Goal: Task Accomplishment & Management: Manage account settings

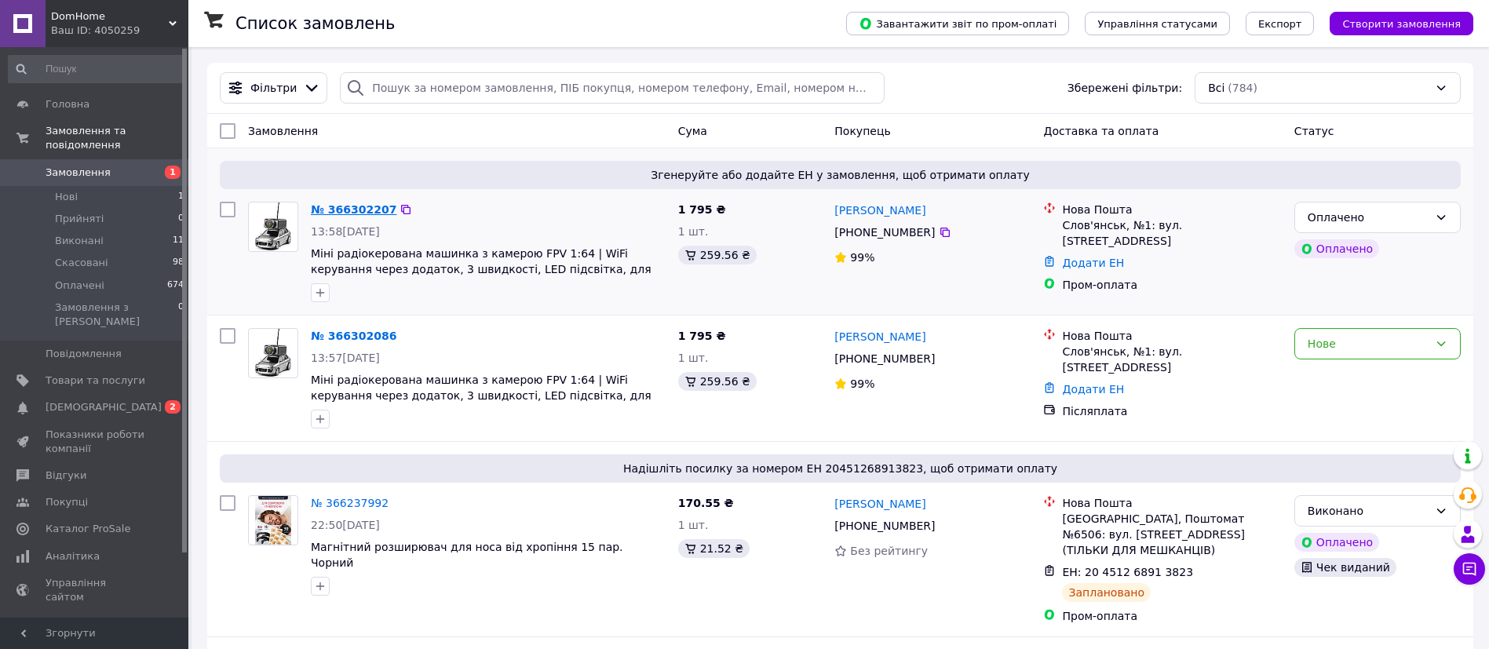
click at [328, 209] on link "№ 366302207" at bounding box center [354, 209] width 86 height 13
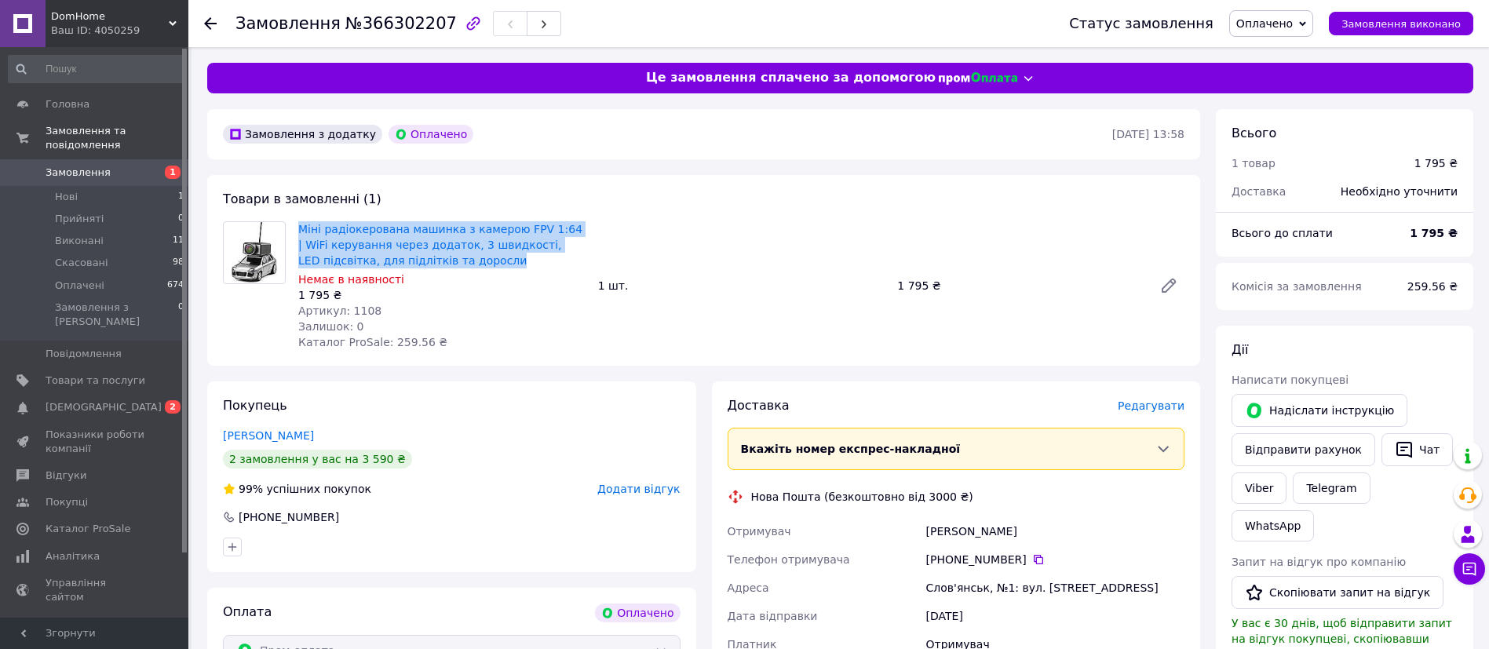
drag, startPoint x: 429, startPoint y: 261, endPoint x: 294, endPoint y: 233, distance: 137.9
click at [294, 233] on div "Міні радіокерована машинка з камерою FPV 1:64 | WiFi керування через додаток, 3…" at bounding box center [442, 285] width 300 height 135
copy link "Міні радіокерована машинка з камерою FPV 1:64 | WiFi керування через додаток, 3…"
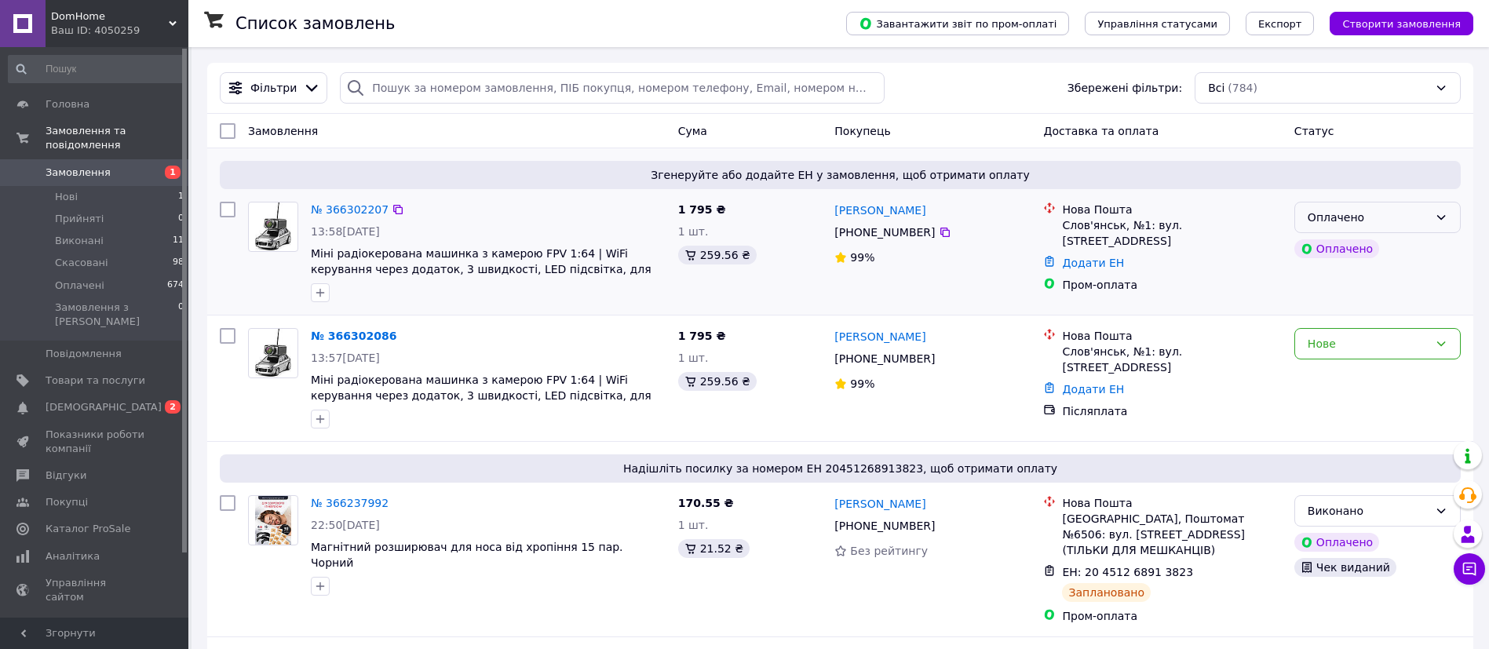
click at [1447, 220] on icon at bounding box center [1441, 217] width 13 height 13
click at [1395, 252] on li "Прийнято" at bounding box center [1377, 252] width 165 height 28
drag, startPoint x: 381, startPoint y: 218, endPoint x: 312, endPoint y: 210, distance: 68.7
click at [312, 210] on div "№ 366302207" at bounding box center [349, 209] width 81 height 19
copy link "№ 366302207"
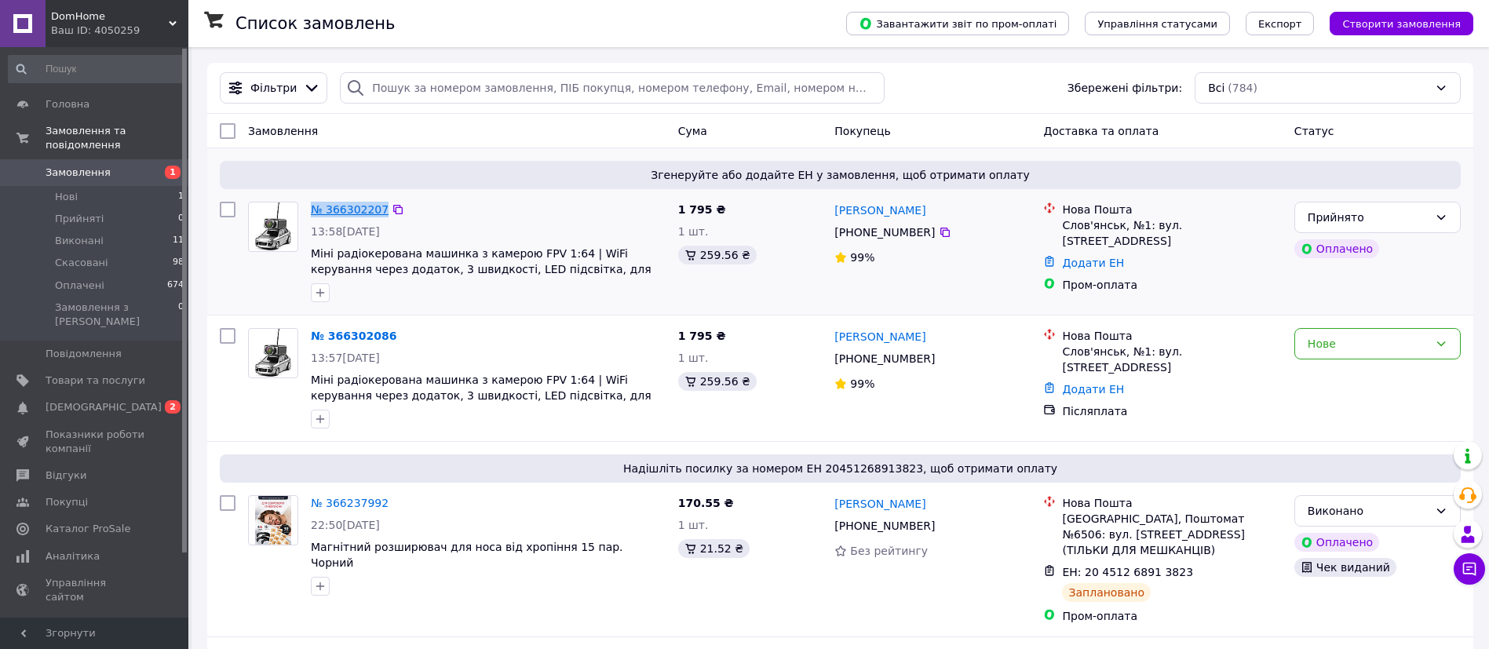
click at [355, 211] on link "№ 366302207" at bounding box center [350, 209] width 78 height 13
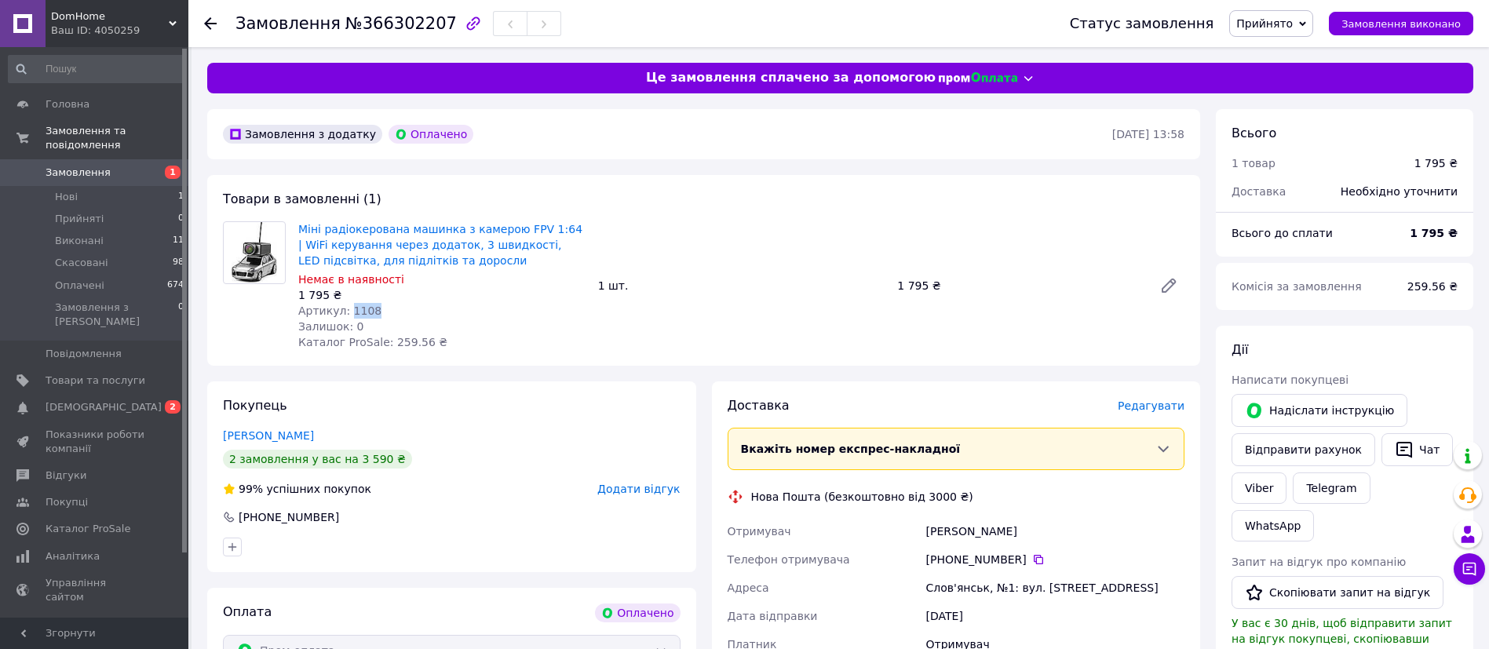
drag, startPoint x: 377, startPoint y: 310, endPoint x: 347, endPoint y: 309, distance: 29.8
click at [347, 309] on div "Артикул: 1108" at bounding box center [441, 311] width 287 height 16
copy span "1108"
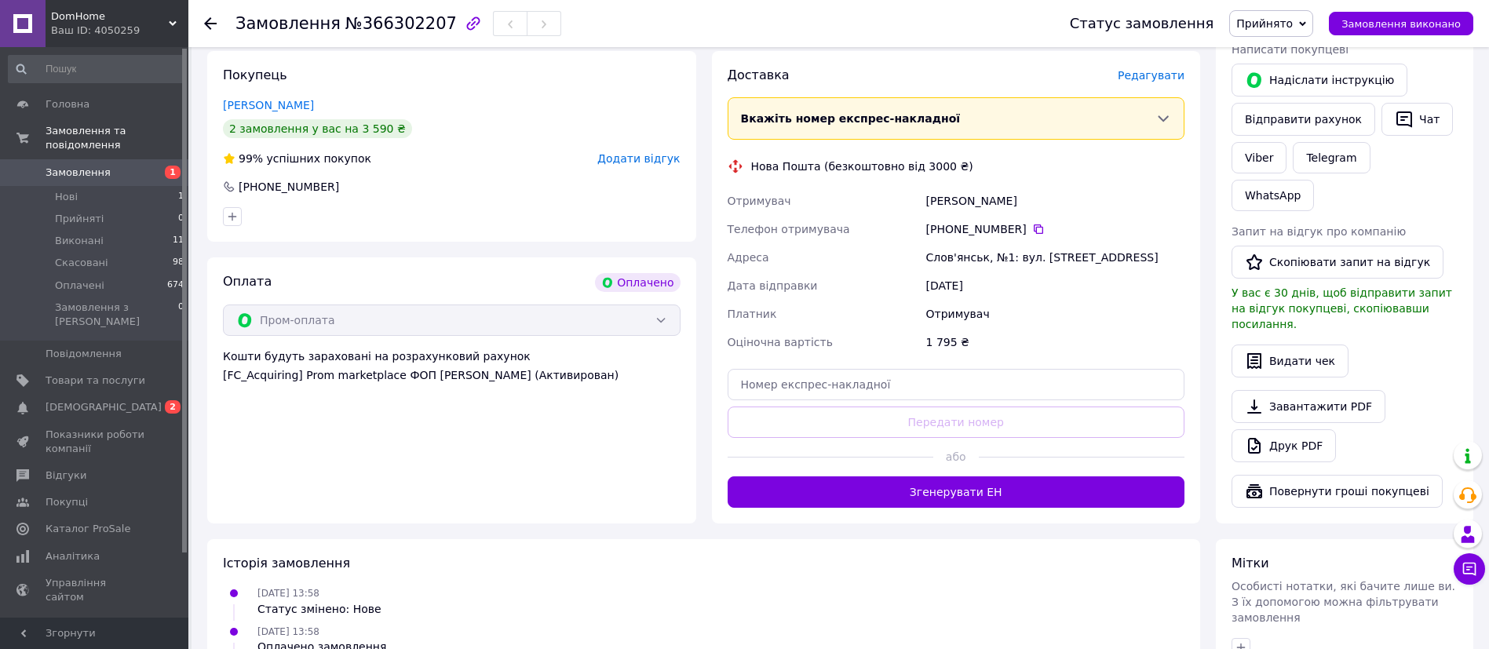
scroll to position [475, 0]
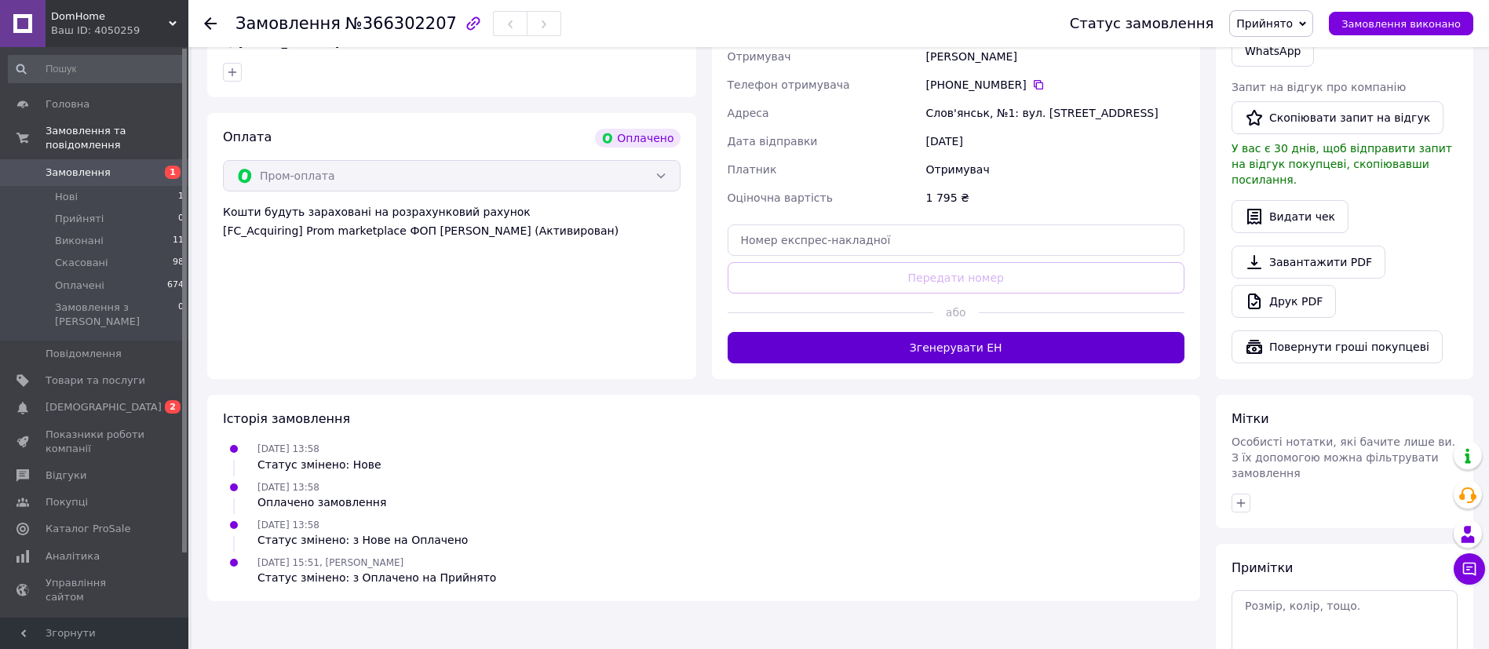
click at [1014, 341] on button "Згенерувати ЕН" at bounding box center [957, 347] width 458 height 31
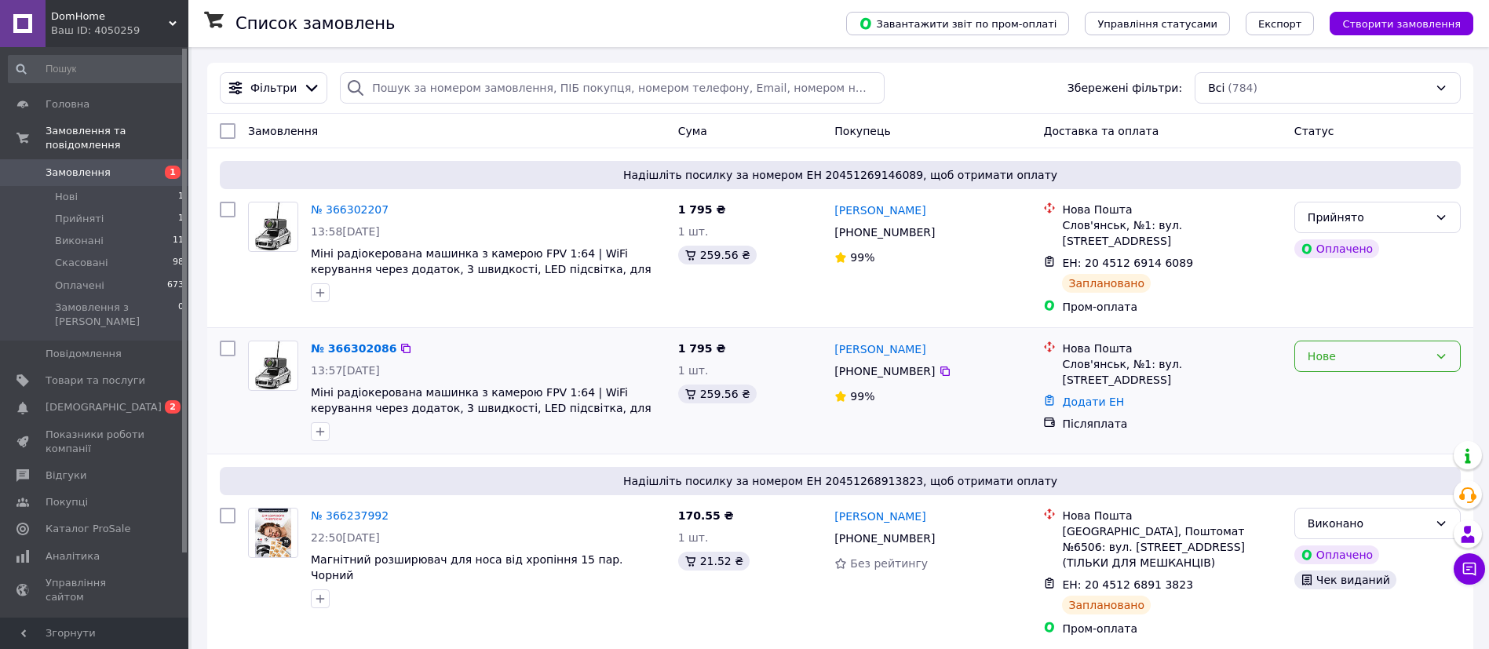
click at [1438, 352] on div "Нове" at bounding box center [1377, 356] width 166 height 31
click at [1369, 442] on li "Скасовано" at bounding box center [1377, 435] width 165 height 28
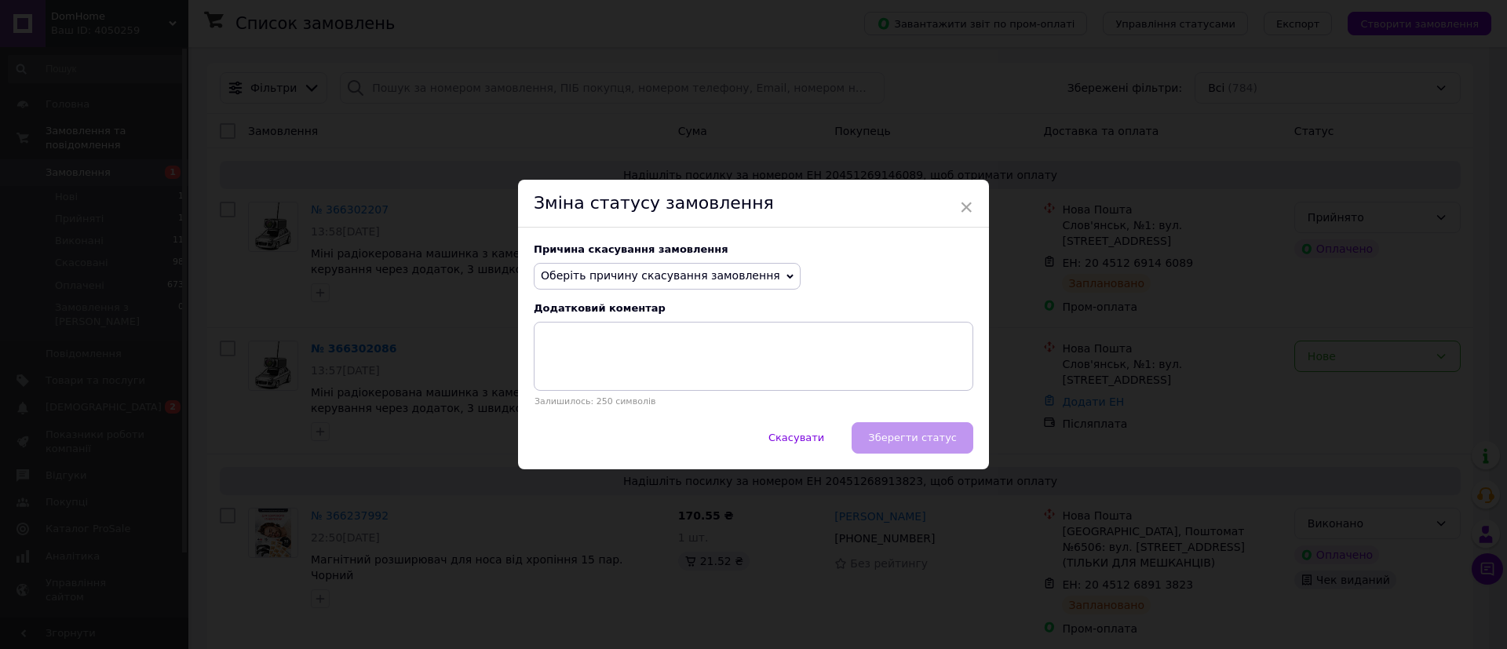
click at [787, 277] on icon at bounding box center [790, 276] width 7 height 5
click at [670, 392] on li "Замовлення-дублікат" at bounding box center [667, 395] width 265 height 22
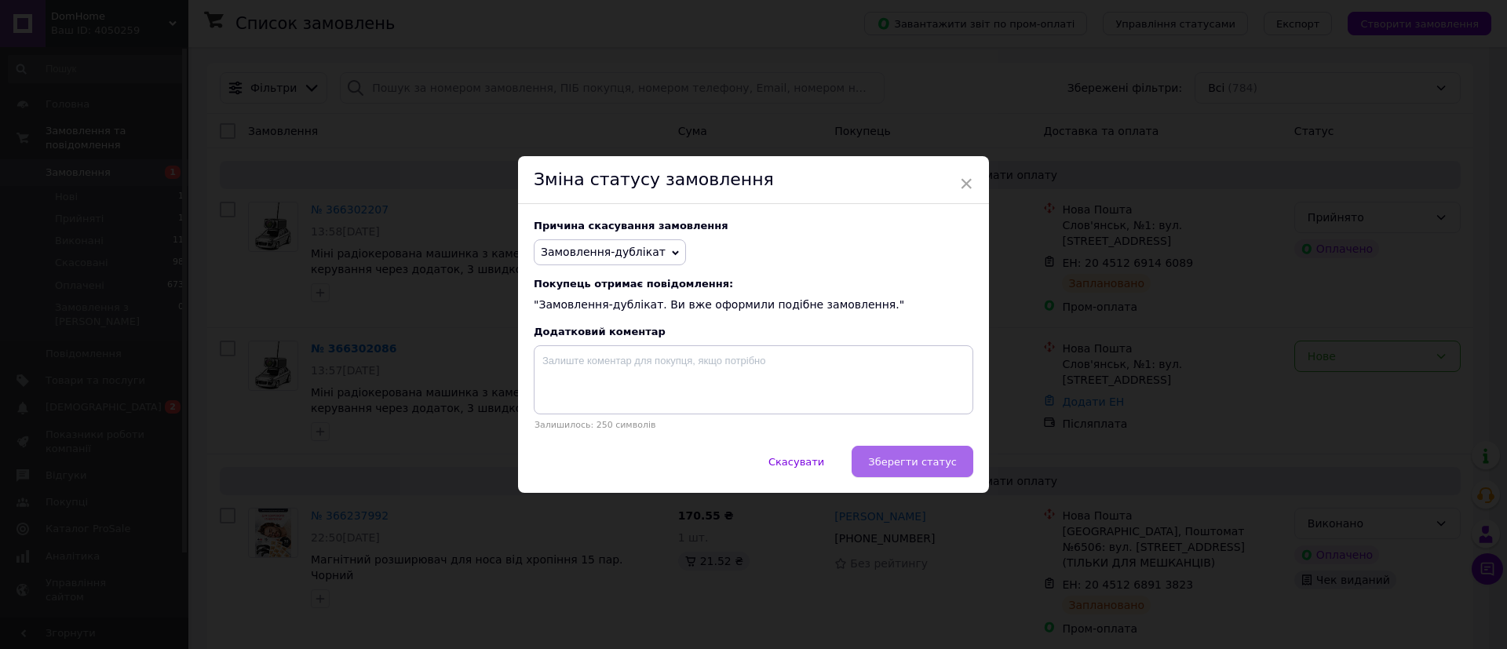
click at [914, 463] on span "Зберегти статус" at bounding box center [912, 462] width 89 height 12
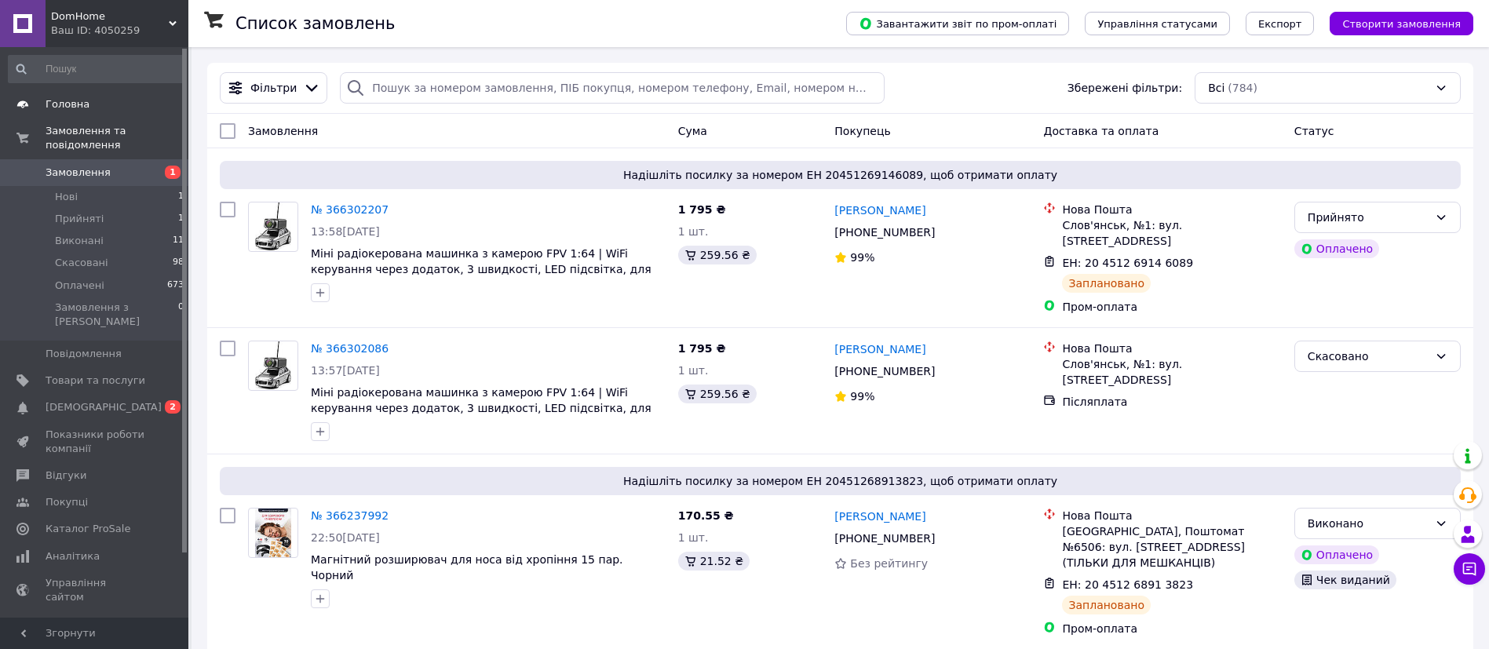
click at [60, 108] on span "Головна" at bounding box center [68, 104] width 44 height 14
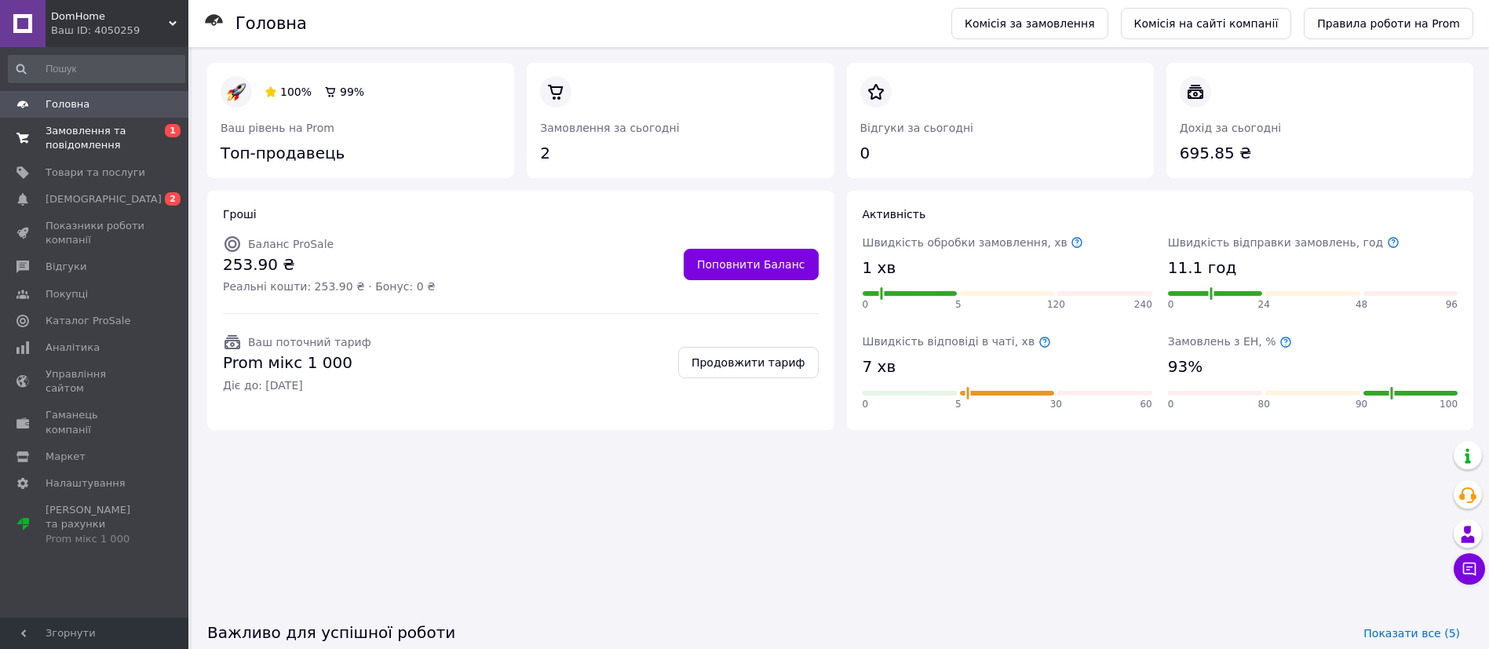
click at [73, 130] on span "Замовлення та повідомлення" at bounding box center [96, 138] width 100 height 28
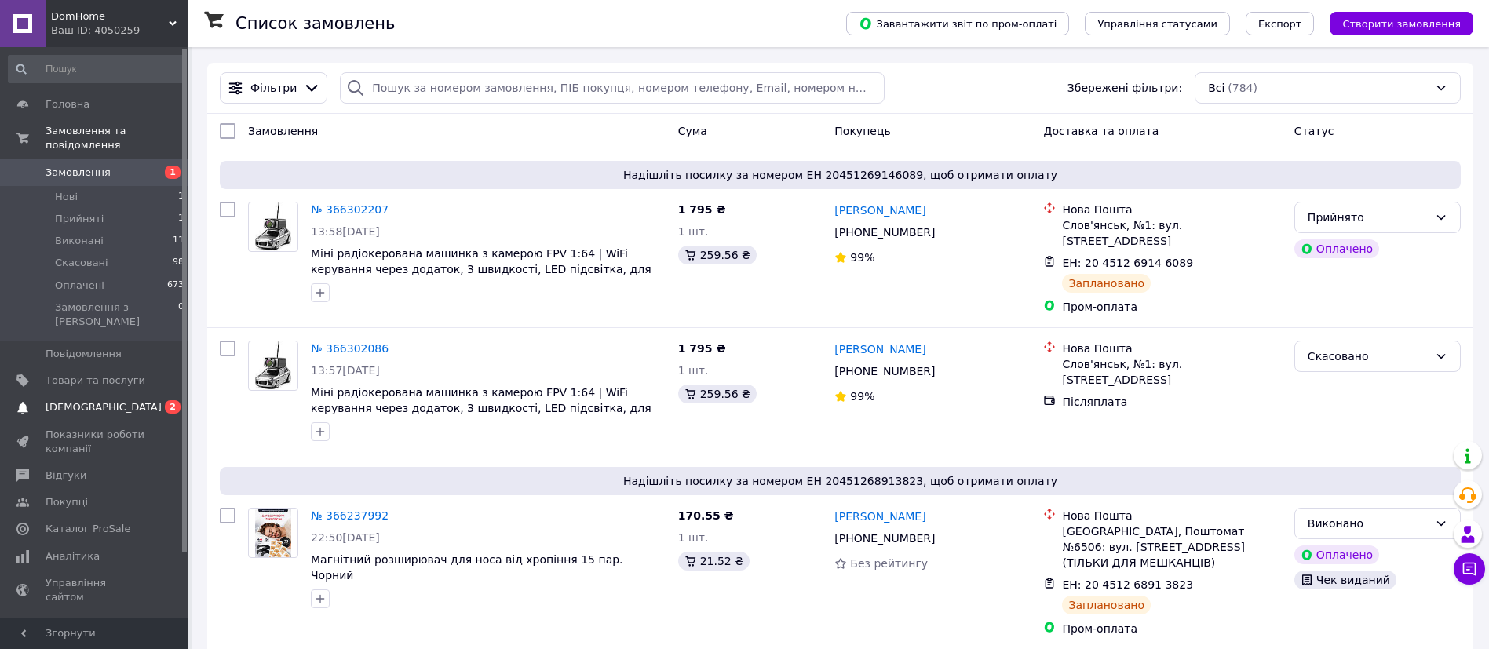
click at [86, 400] on span "[DEMOGRAPHIC_DATA]" at bounding box center [104, 407] width 116 height 14
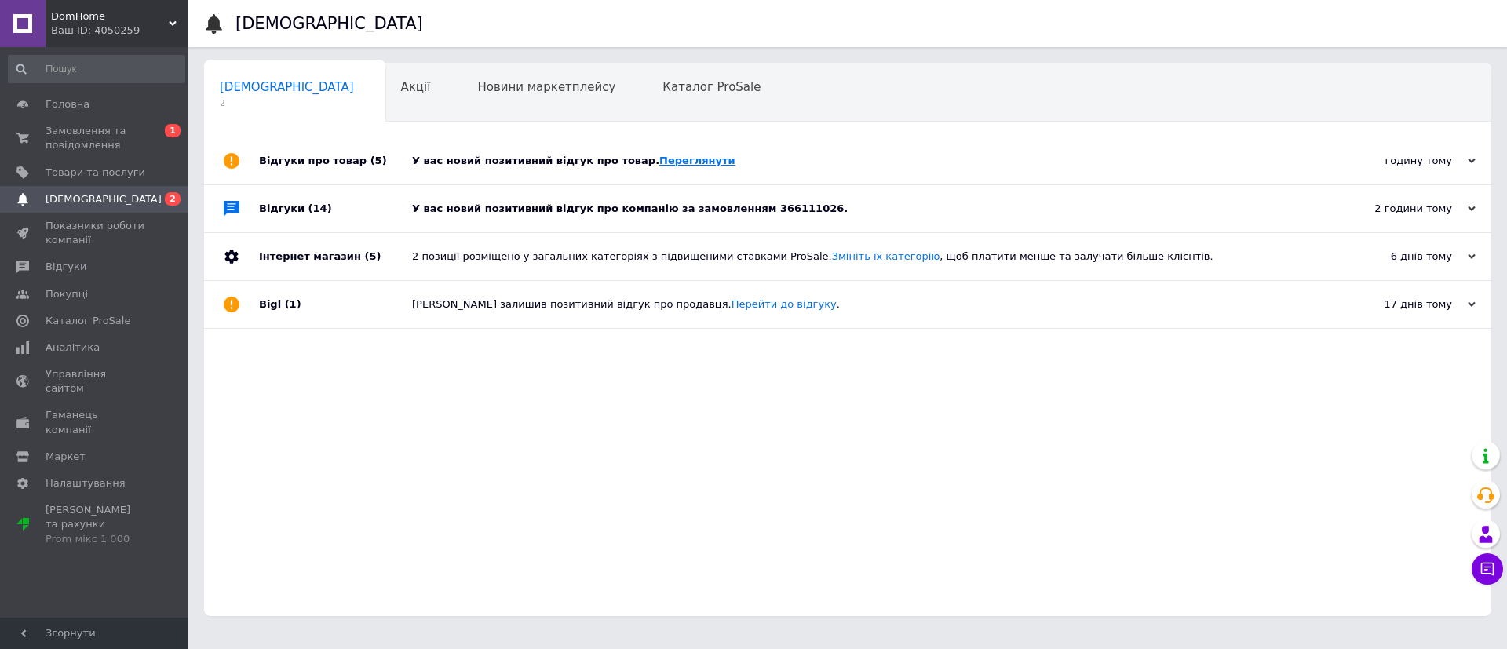
click at [659, 162] on link "Переглянути" at bounding box center [697, 161] width 76 height 12
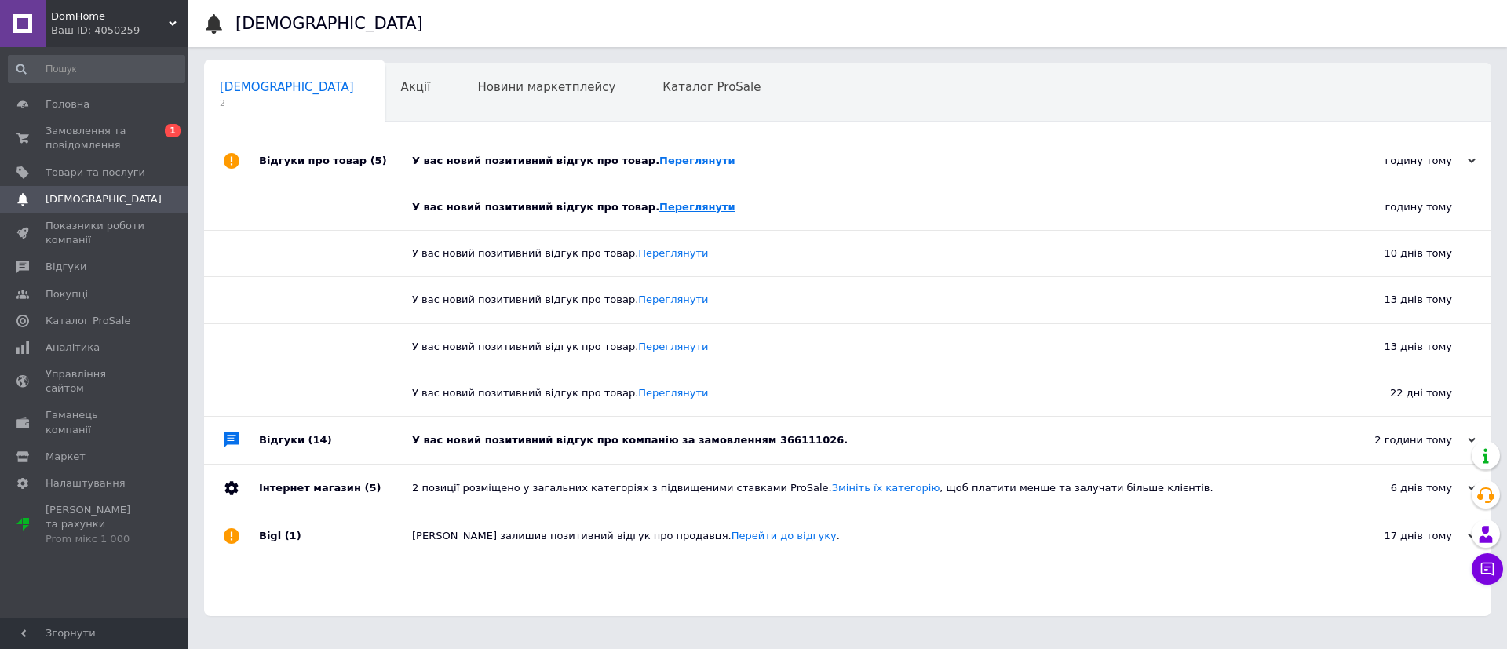
click at [659, 210] on link "Переглянути" at bounding box center [697, 207] width 76 height 12
click at [104, 127] on span "Замовлення та повідомлення" at bounding box center [96, 138] width 100 height 28
